Goal: Task Accomplishment & Management: Manage account settings

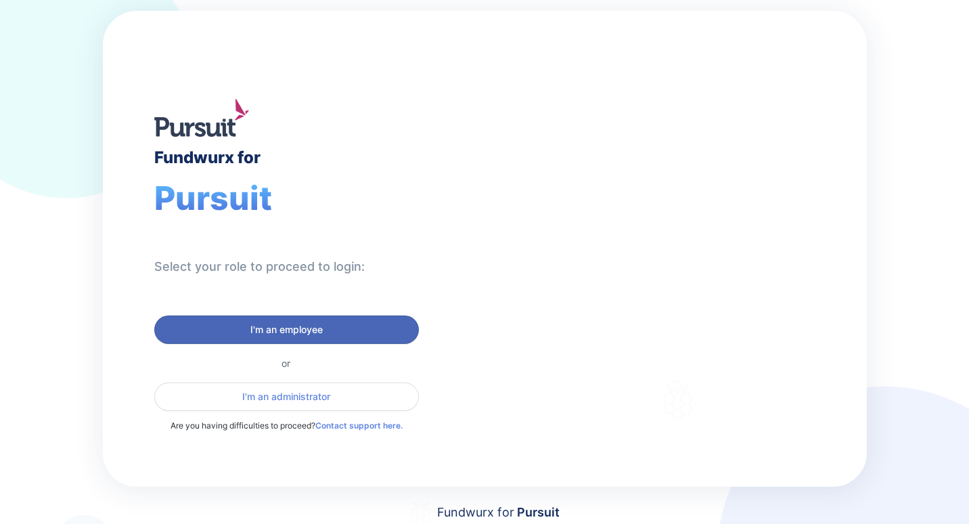
click at [266, 334] on span "I'm an employee" at bounding box center [286, 330] width 72 height 14
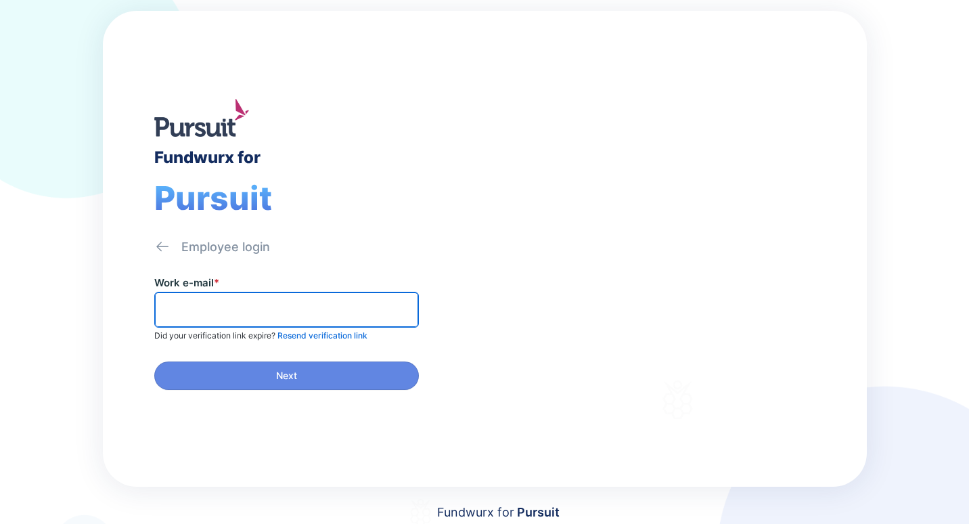
click at [225, 313] on input "text" at bounding box center [286, 309] width 252 height 21
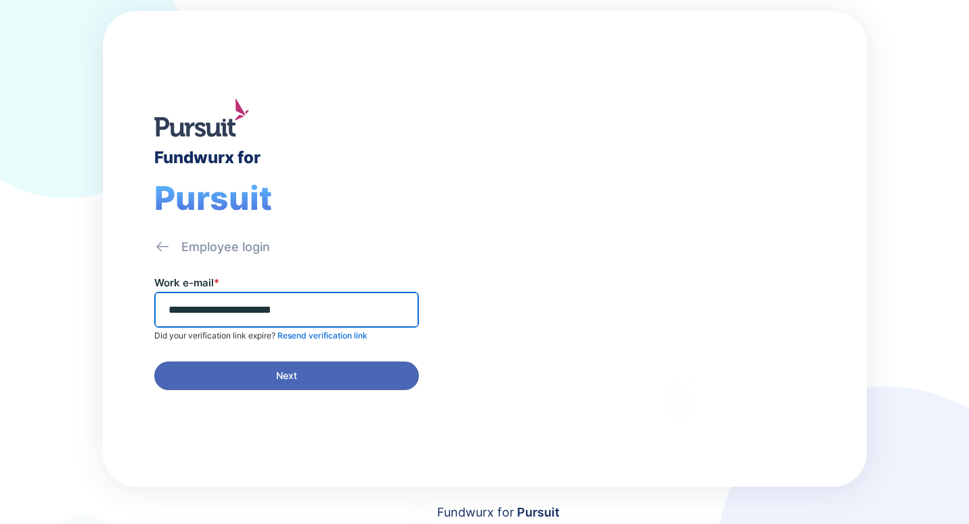
type input "**********"
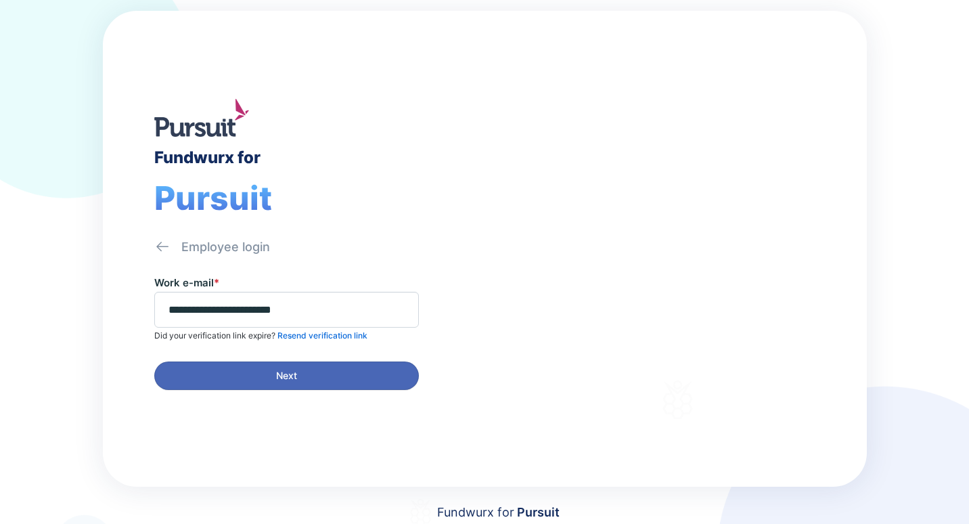
click at [240, 374] on span "Next" at bounding box center [286, 376] width 247 height 14
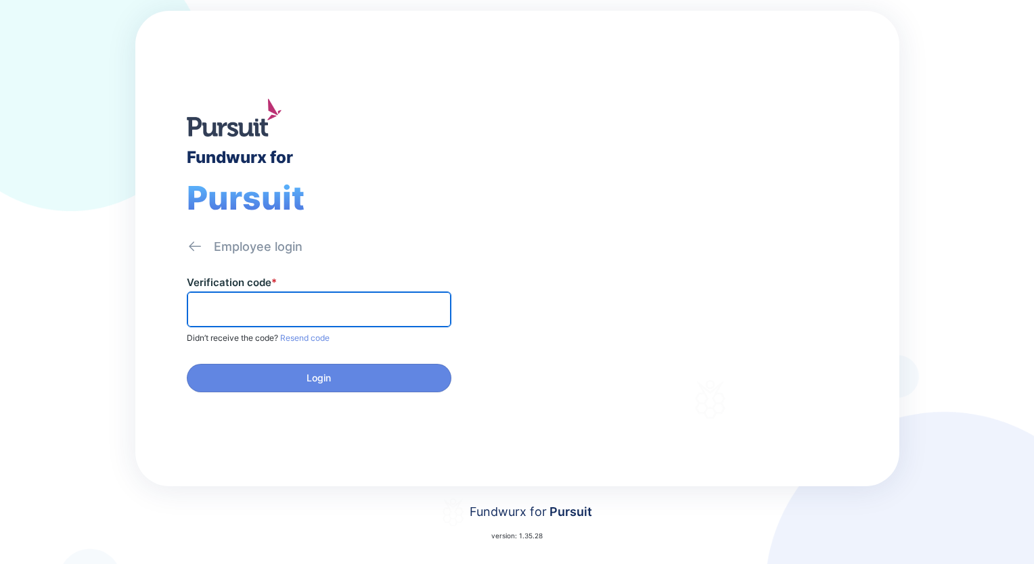
click at [296, 299] on input "text" at bounding box center [319, 309] width 252 height 21
type input "******"
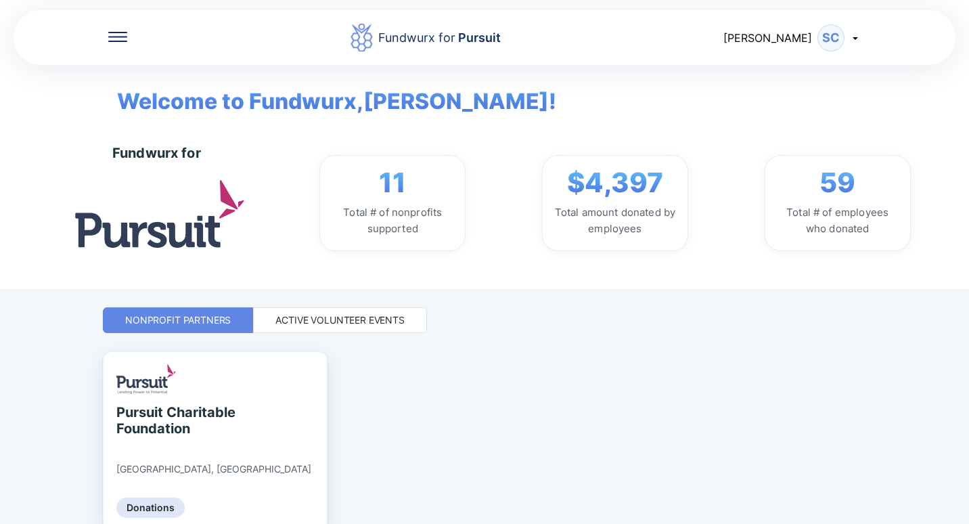
click at [315, 313] on div "Active Volunteer Events" at bounding box center [340, 320] width 174 height 26
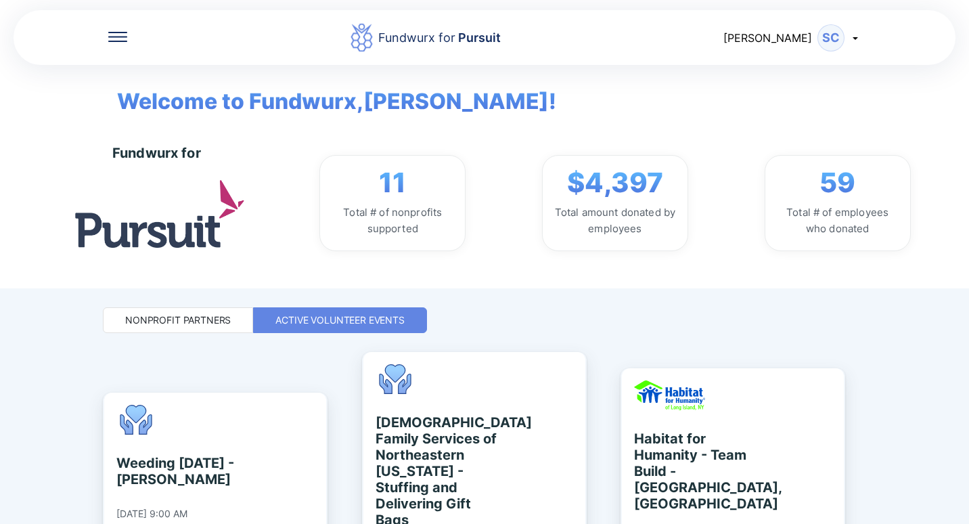
click at [112, 43] on div at bounding box center [117, 38] width 19 height 14
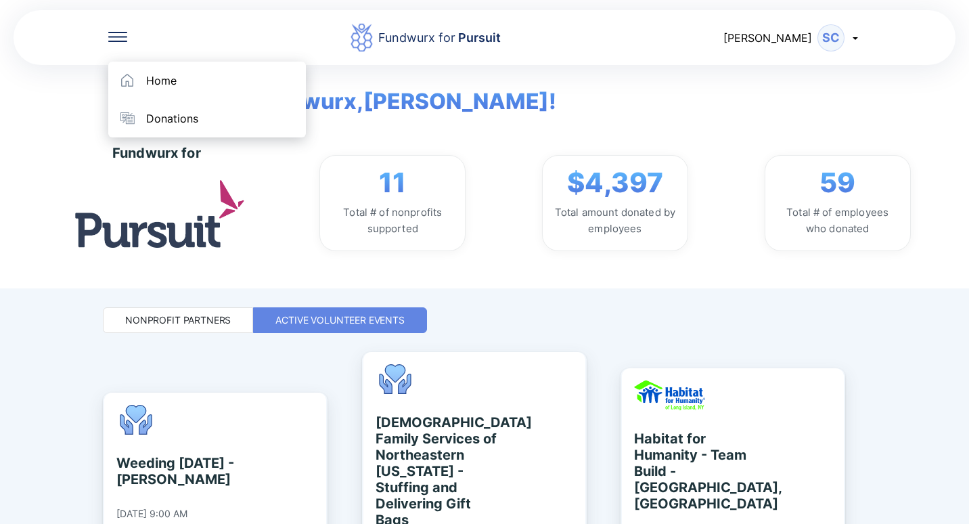
click at [493, 105] on div "Welcome to Fundwurx, [PERSON_NAME] !" at bounding box center [484, 91] width 775 height 53
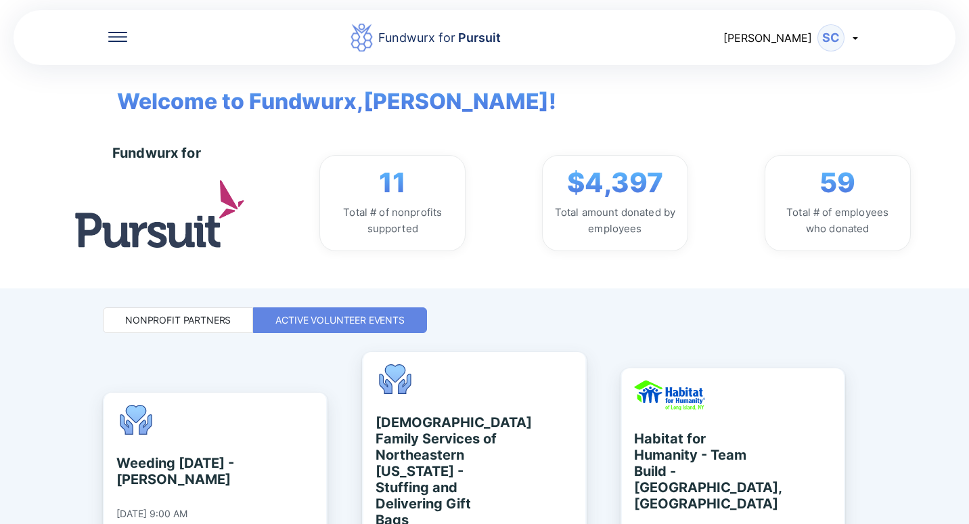
click at [851, 37] on icon at bounding box center [855, 37] width 11 height 11
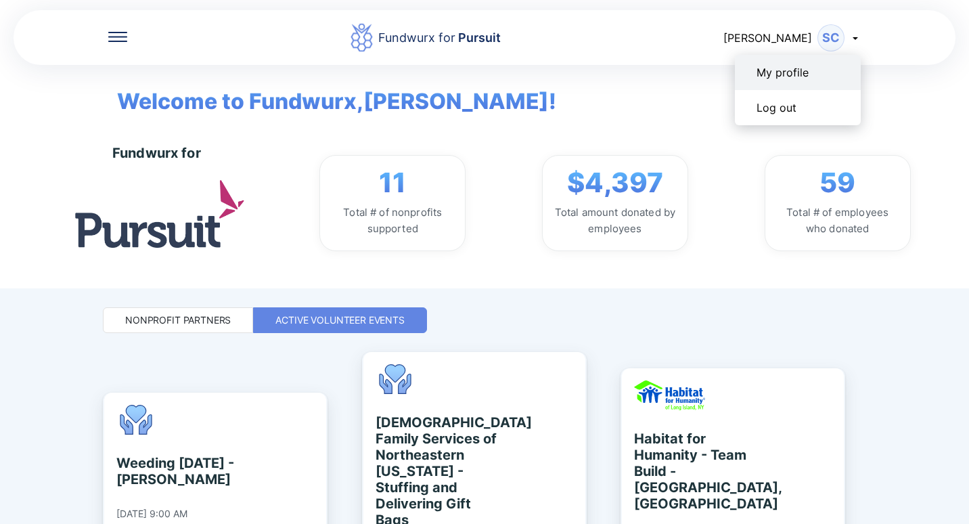
click at [788, 70] on div "My profile" at bounding box center [782, 73] width 52 height 14
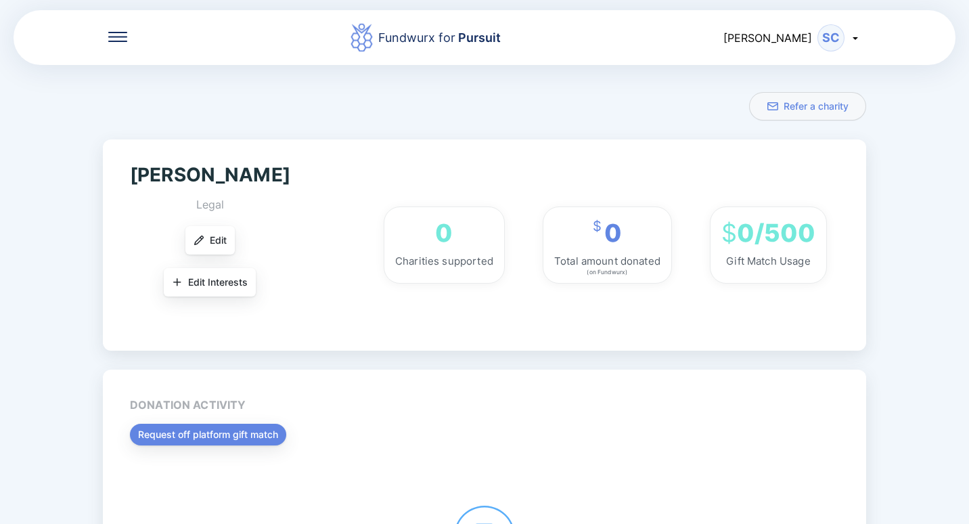
click at [113, 37] on icon at bounding box center [117, 36] width 19 height 1
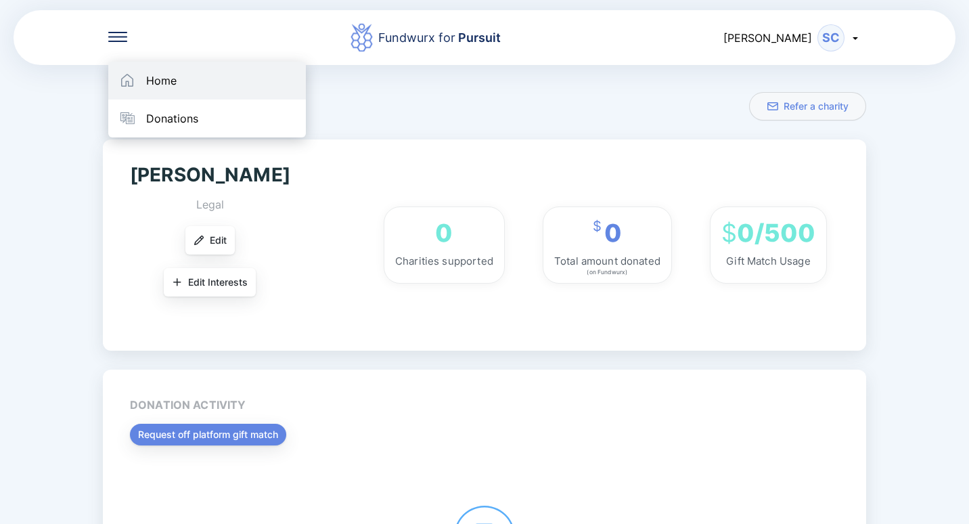
click at [172, 80] on div "Home" at bounding box center [161, 81] width 30 height 14
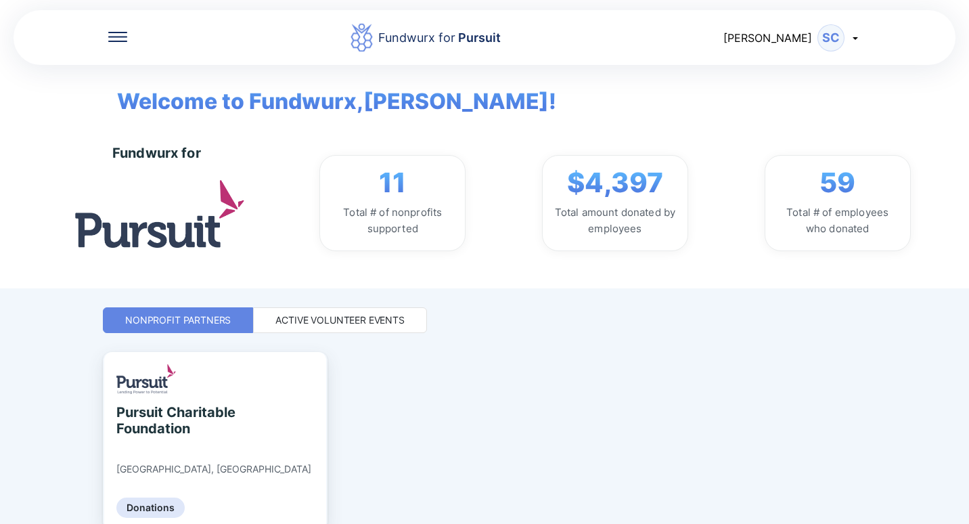
click at [854, 32] on icon at bounding box center [855, 37] width 11 height 11
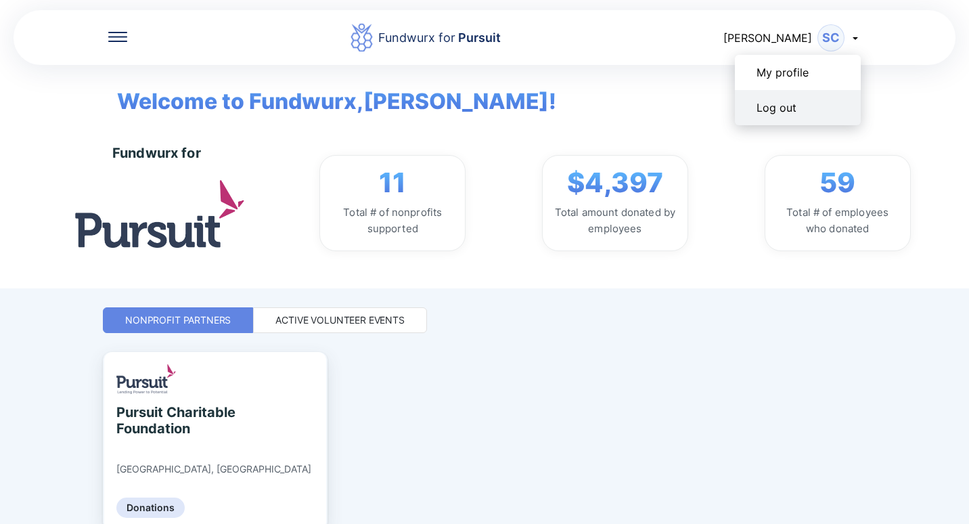
click at [782, 100] on div "Log out" at bounding box center [798, 107] width 126 height 35
